Goal: Transaction & Acquisition: Purchase product/service

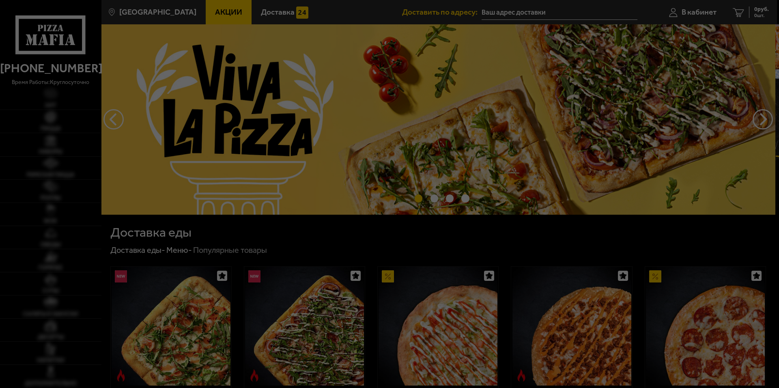
type input "[STREET_ADDRESS]"
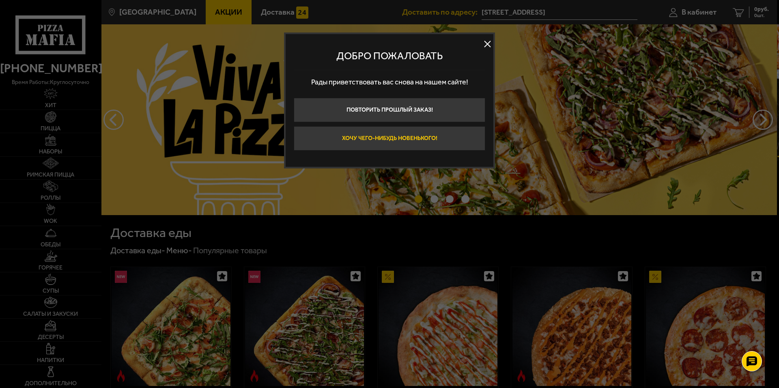
click at [419, 142] on button "Хочу чего-нибудь новенького!" at bounding box center [390, 138] width 192 height 24
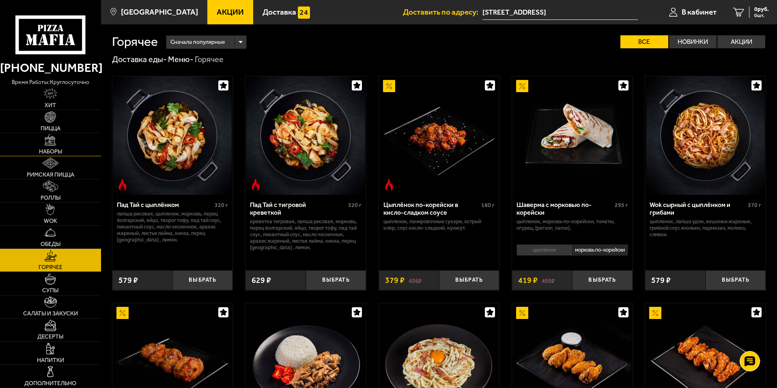
click at [54, 147] on link "Наборы" at bounding box center [50, 144] width 101 height 23
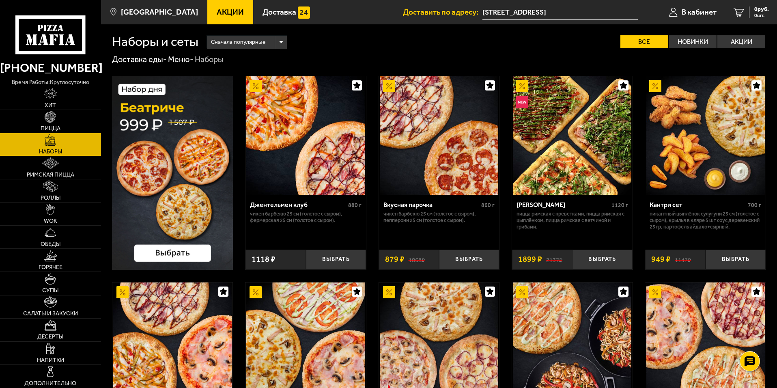
click at [279, 46] on div "Сначала популярные" at bounding box center [247, 42] width 80 height 13
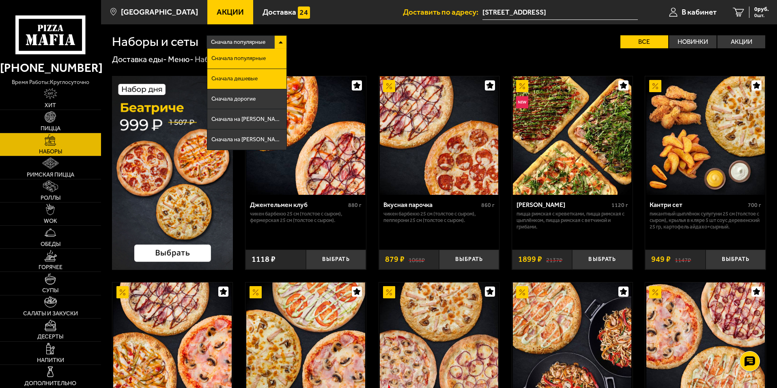
click at [248, 78] on span "Сначала дешевые" at bounding box center [234, 79] width 46 height 6
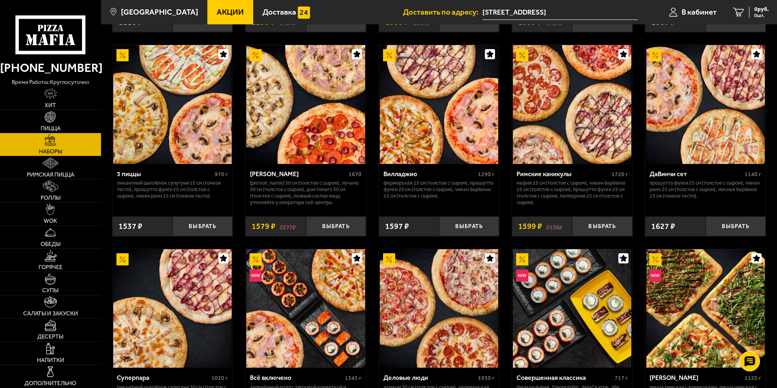
scroll to position [487, 0]
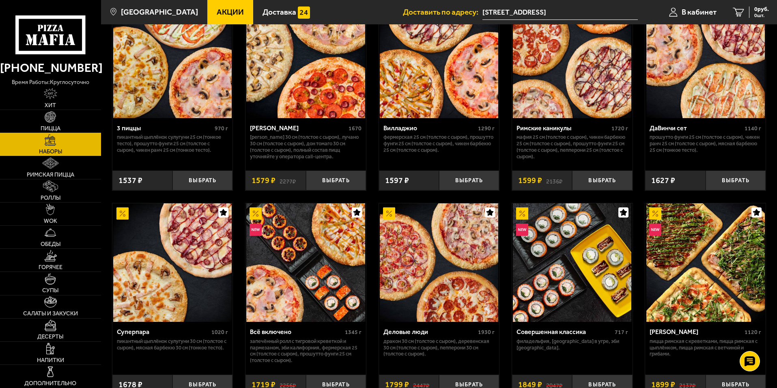
click at [41, 120] on link "Пицца" at bounding box center [50, 121] width 101 height 23
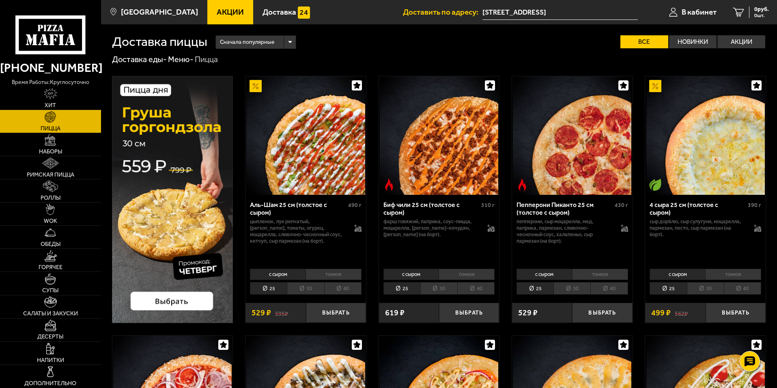
click at [201, 175] on img at bounding box center [172, 199] width 121 height 247
click at [175, 167] on img at bounding box center [172, 199] width 121 height 247
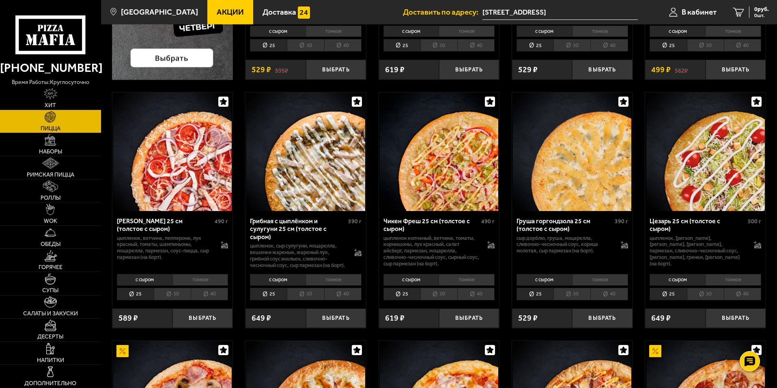
scroll to position [243, 0]
click at [716, 285] on li "тонкое" at bounding box center [733, 279] width 56 height 11
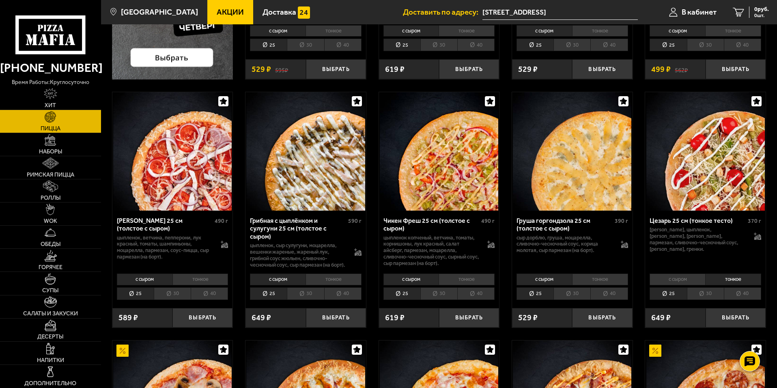
click at [690, 285] on li "с сыром" at bounding box center [678, 279] width 56 height 11
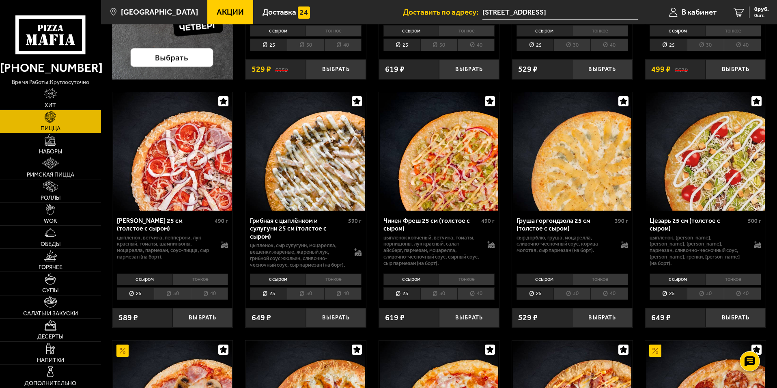
click at [723, 285] on li "тонкое" at bounding box center [733, 279] width 56 height 11
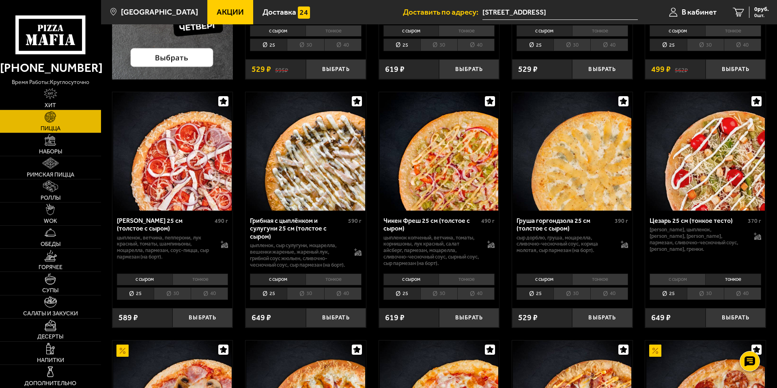
click at [664, 283] on li "с сыром" at bounding box center [678, 279] width 56 height 11
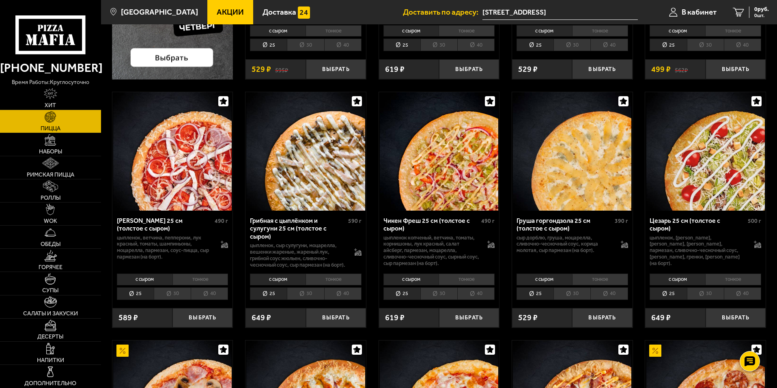
click at [709, 285] on li "тонкое" at bounding box center [733, 279] width 56 height 11
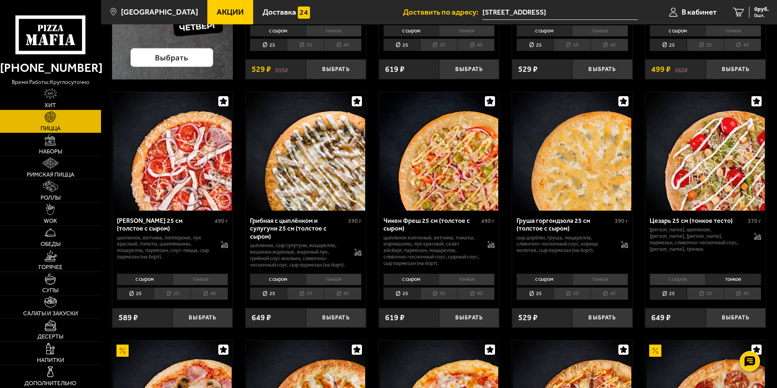
click at [689, 285] on li "с сыром" at bounding box center [678, 279] width 56 height 11
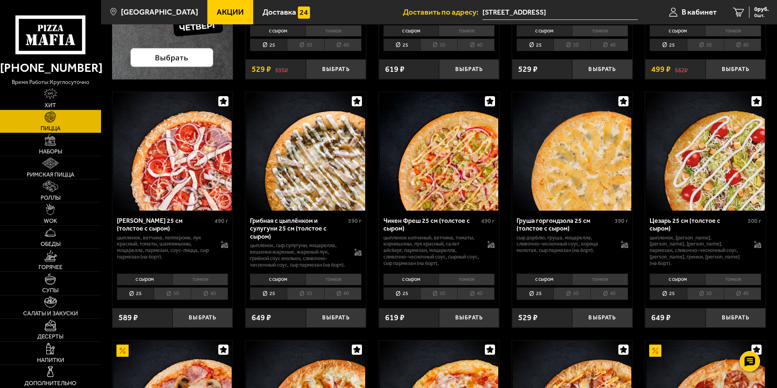
click at [716, 285] on li "тонкое" at bounding box center [733, 279] width 56 height 11
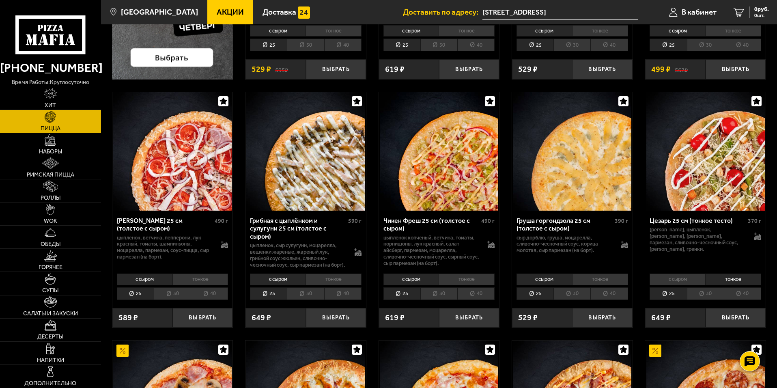
click at [691, 285] on li "с сыром" at bounding box center [678, 279] width 56 height 11
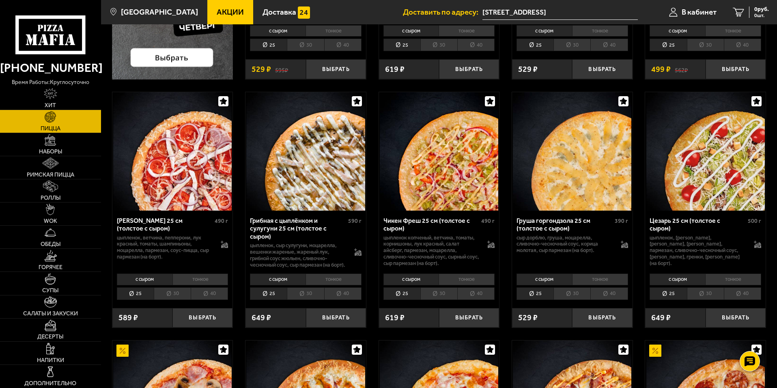
click at [724, 293] on div "с сыром тонкое 25 30 40 Топпинги" at bounding box center [705, 286] width 121 height 31
click at [726, 285] on li "тонкое" at bounding box center [733, 279] width 56 height 11
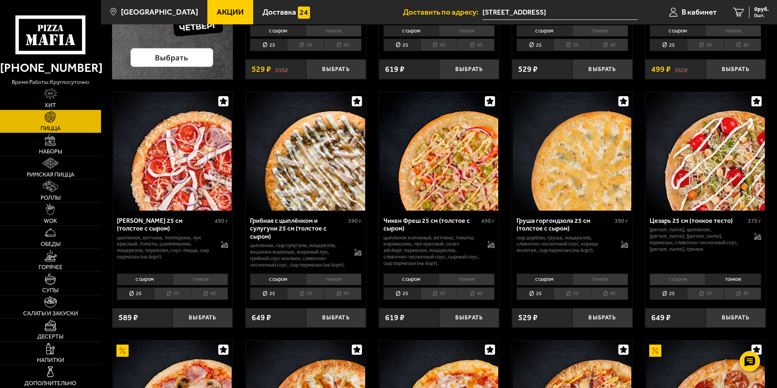
click at [685, 285] on li "с сыром" at bounding box center [678, 279] width 56 height 11
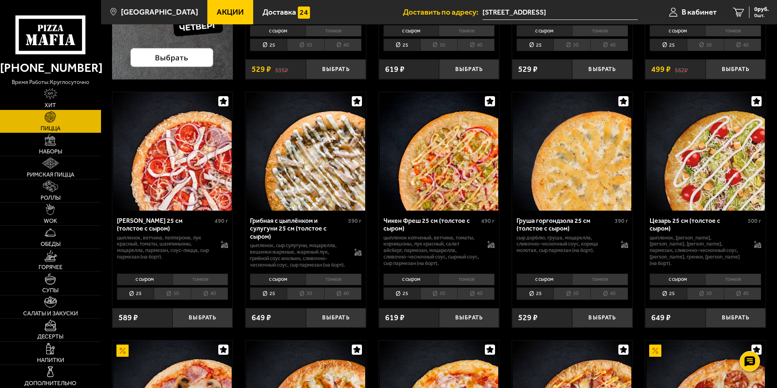
click at [720, 285] on li "тонкое" at bounding box center [733, 279] width 56 height 11
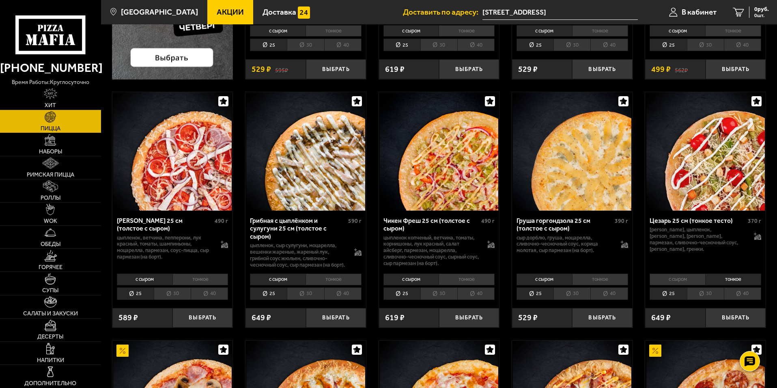
click at [681, 285] on li "с сыром" at bounding box center [678, 279] width 56 height 11
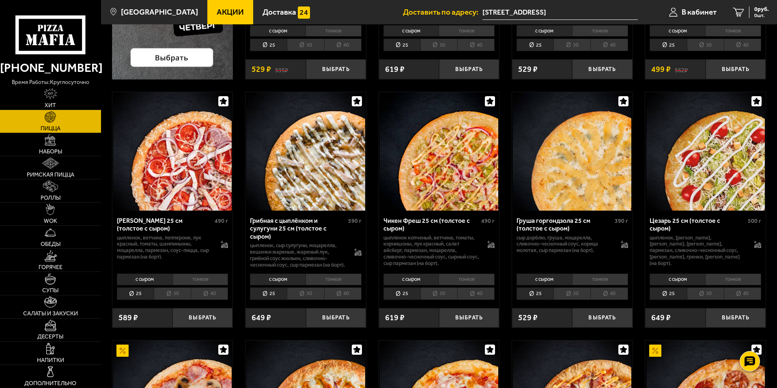
click at [717, 285] on li "тонкое" at bounding box center [733, 279] width 56 height 11
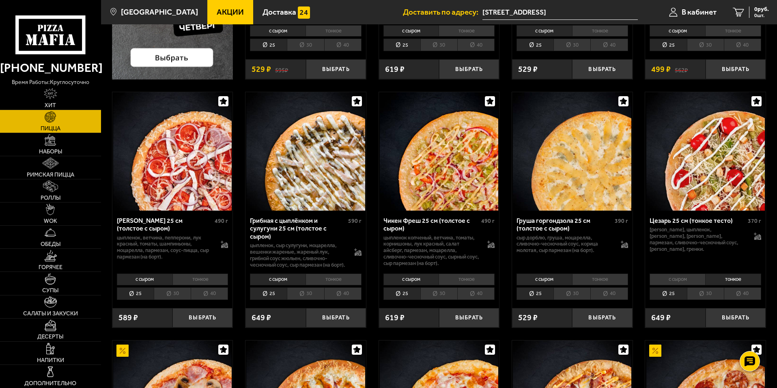
click at [674, 285] on li "с сыром" at bounding box center [678, 279] width 56 height 11
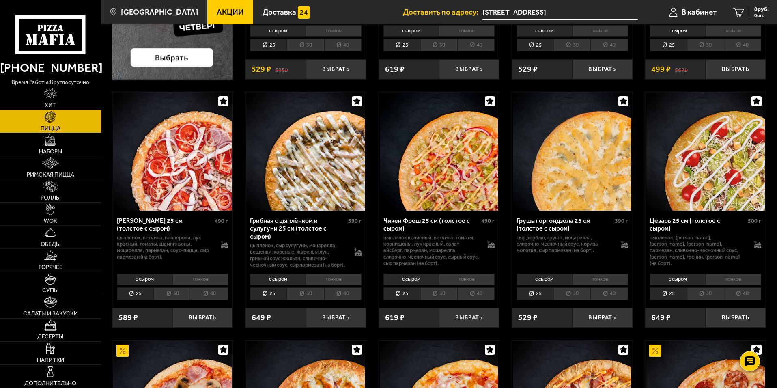
click at [737, 285] on li "тонкое" at bounding box center [733, 279] width 56 height 11
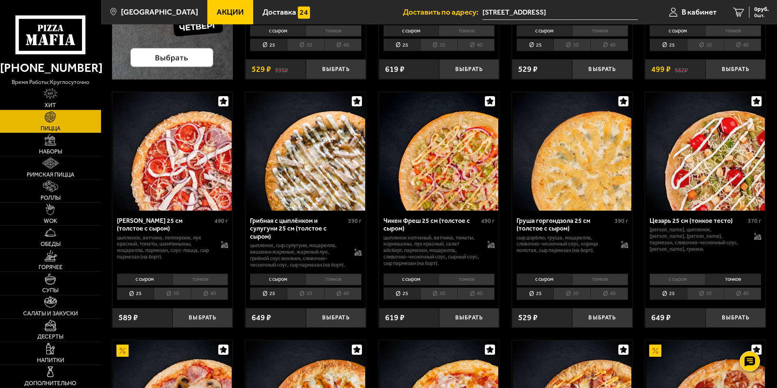
click at [675, 285] on li "с сыром" at bounding box center [678, 279] width 56 height 11
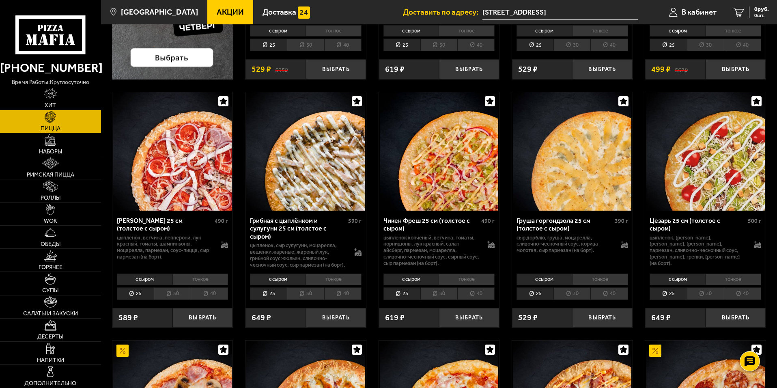
click at [711, 285] on li "тонкое" at bounding box center [733, 279] width 56 height 11
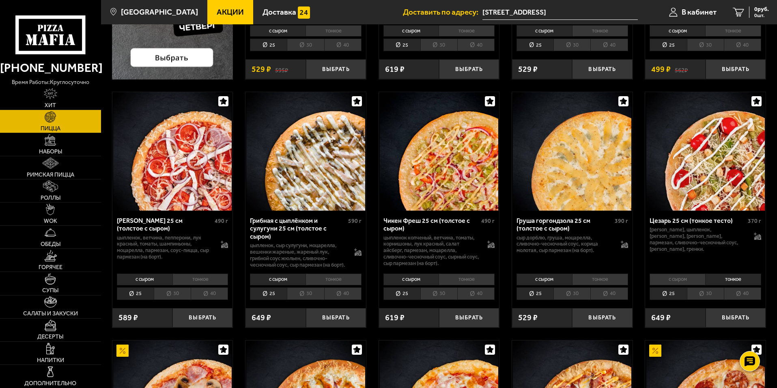
click at [681, 285] on li "с сыром" at bounding box center [678, 279] width 56 height 11
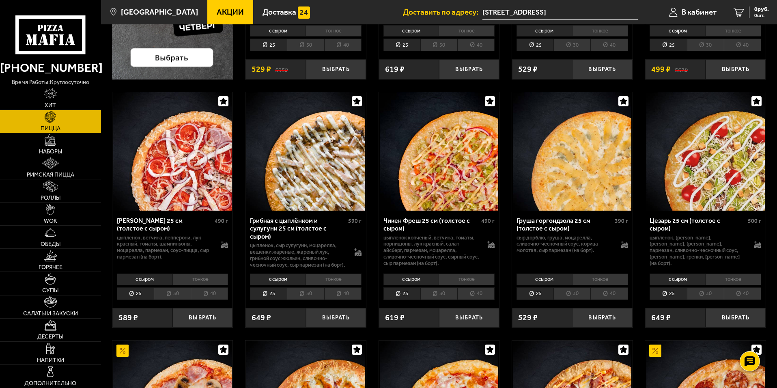
click at [713, 285] on li "тонкое" at bounding box center [733, 279] width 56 height 11
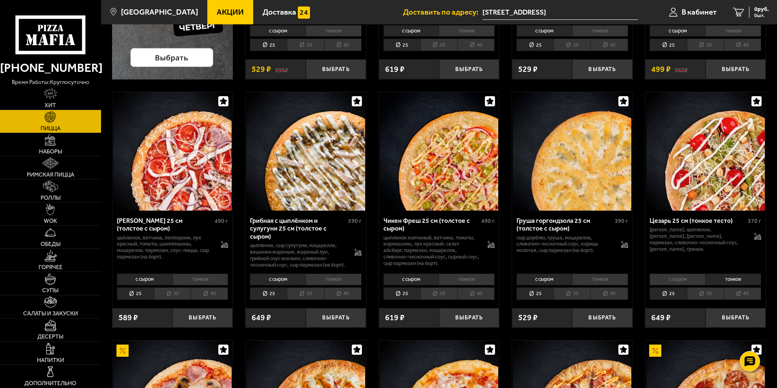
click at [689, 285] on li "с сыром" at bounding box center [678, 279] width 56 height 11
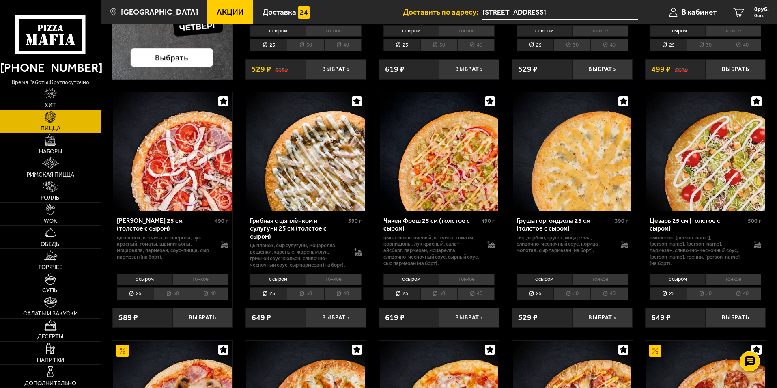
click at [730, 285] on li "тонкое" at bounding box center [733, 279] width 56 height 11
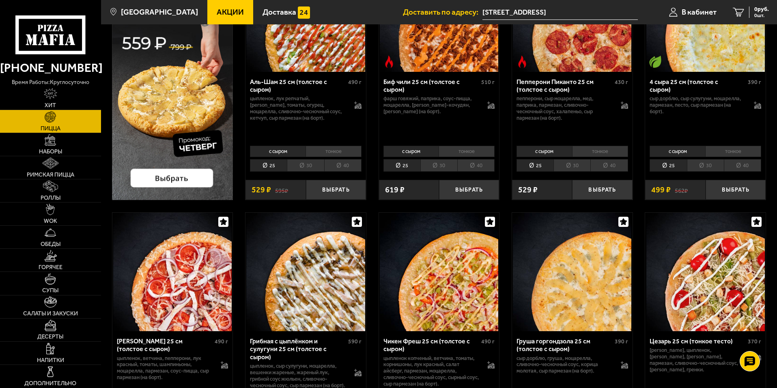
scroll to position [0, 0]
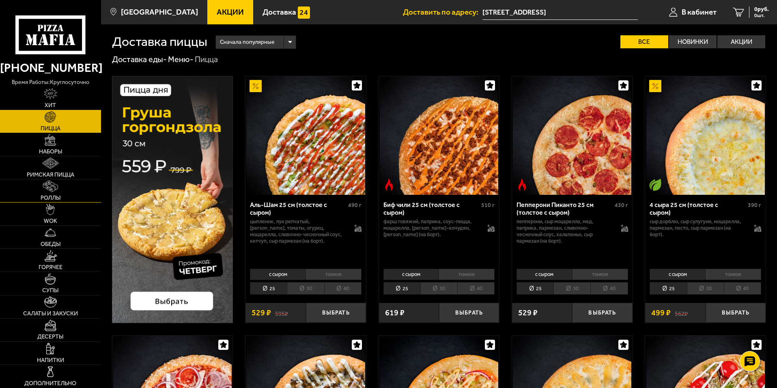
click at [63, 196] on link "Роллы" at bounding box center [50, 190] width 101 height 23
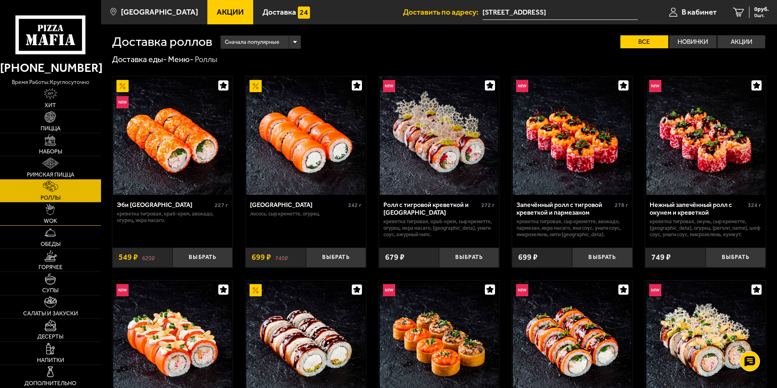
click at [59, 214] on link "WOK" at bounding box center [50, 214] width 101 height 23
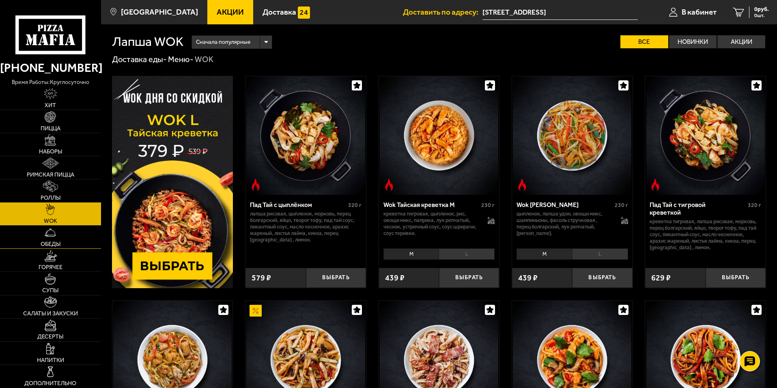
click at [51, 237] on img at bounding box center [50, 232] width 11 height 11
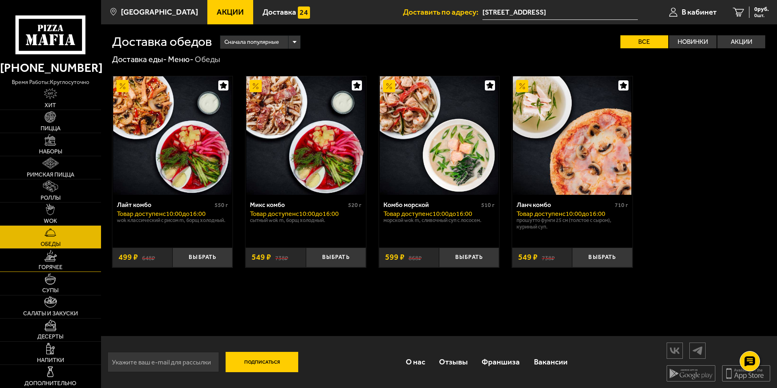
click at [43, 262] on link "Горячее" at bounding box center [50, 260] width 101 height 23
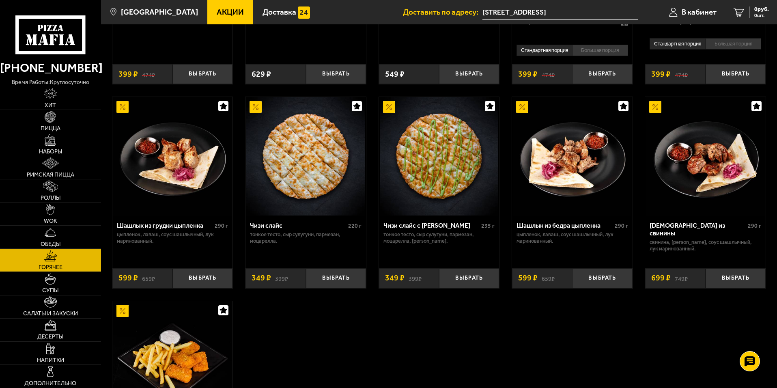
scroll to position [487, 0]
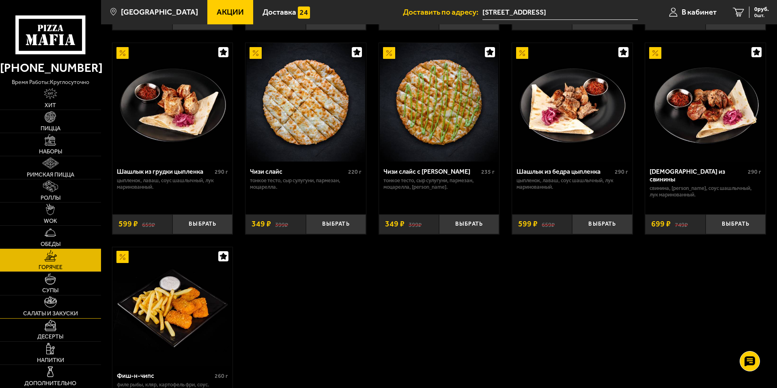
click at [54, 308] on link "Салаты и закуски" at bounding box center [50, 306] width 101 height 23
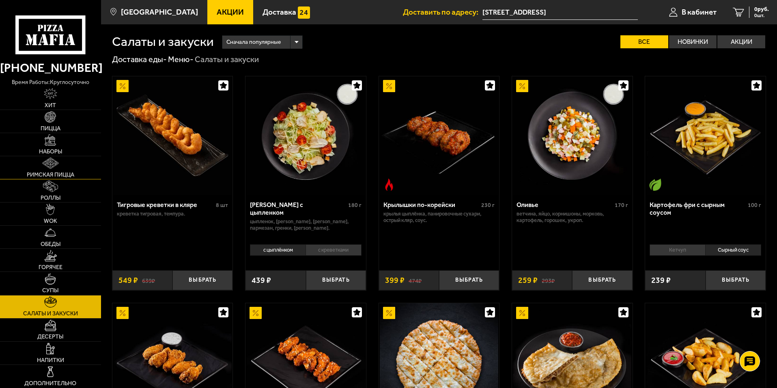
click at [52, 173] on span "Римская пицца" at bounding box center [50, 175] width 47 height 6
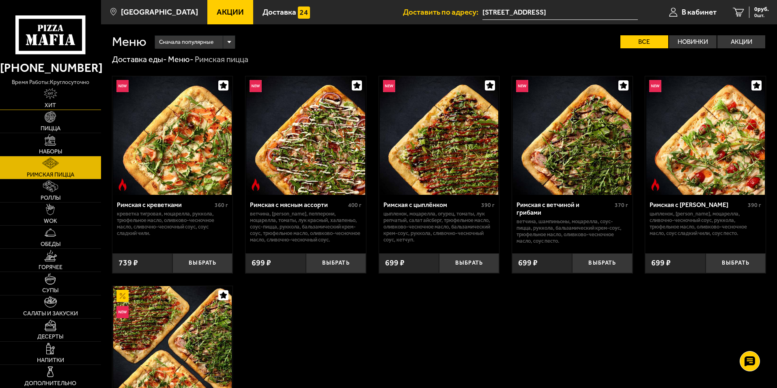
click at [54, 103] on span "Хит" at bounding box center [50, 106] width 11 height 6
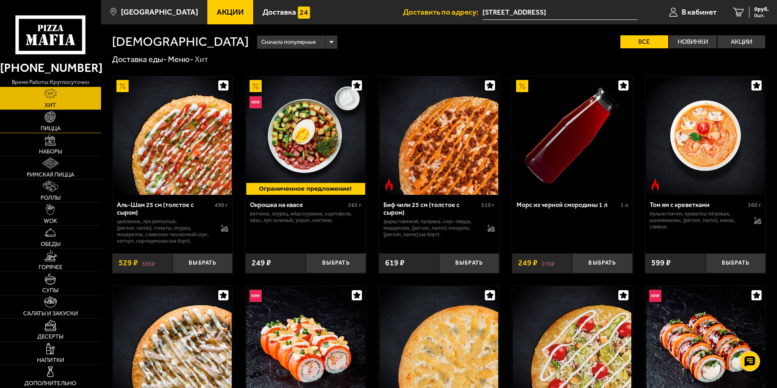
click at [52, 120] on img at bounding box center [50, 116] width 11 height 11
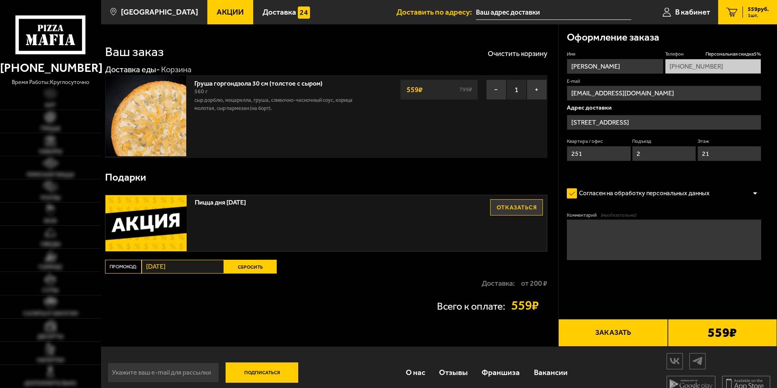
type input "[STREET_ADDRESS]"
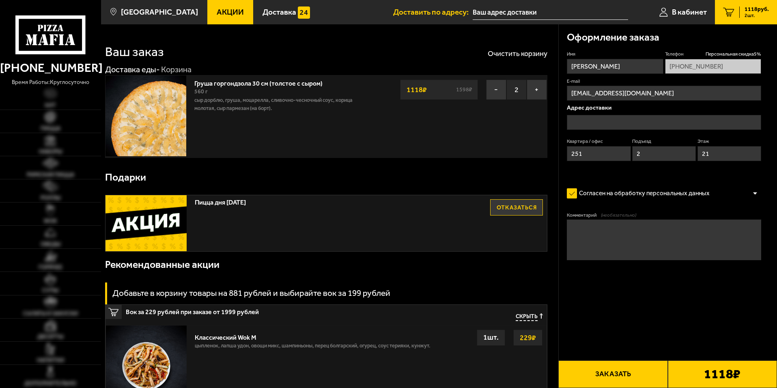
type input "[STREET_ADDRESS]"
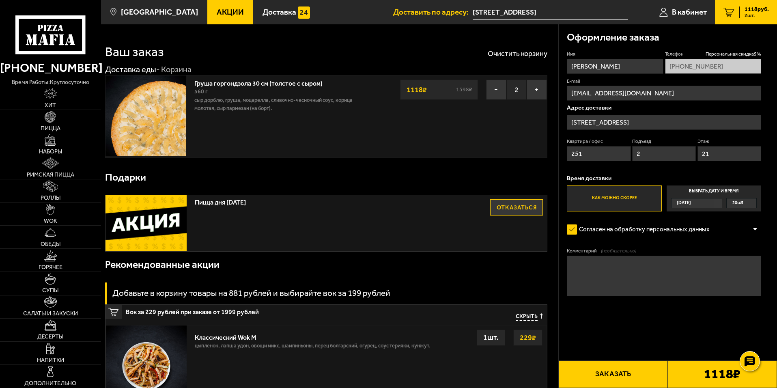
click at [160, 136] on img at bounding box center [146, 115] width 81 height 81
click at [497, 91] on button "−" at bounding box center [496, 90] width 20 height 20
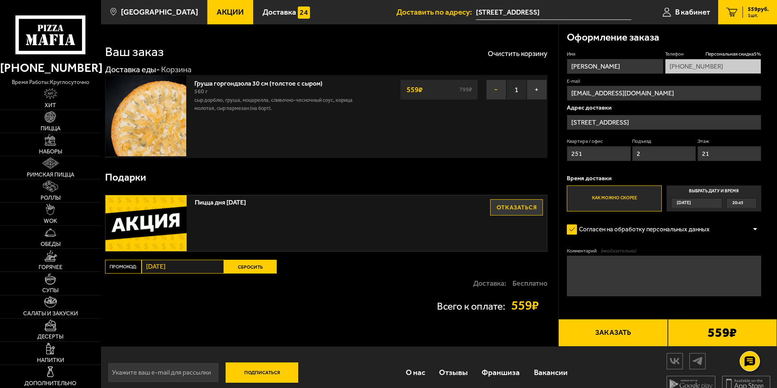
click at [496, 92] on button "−" at bounding box center [496, 90] width 20 height 20
